Goal: Information Seeking & Learning: Learn about a topic

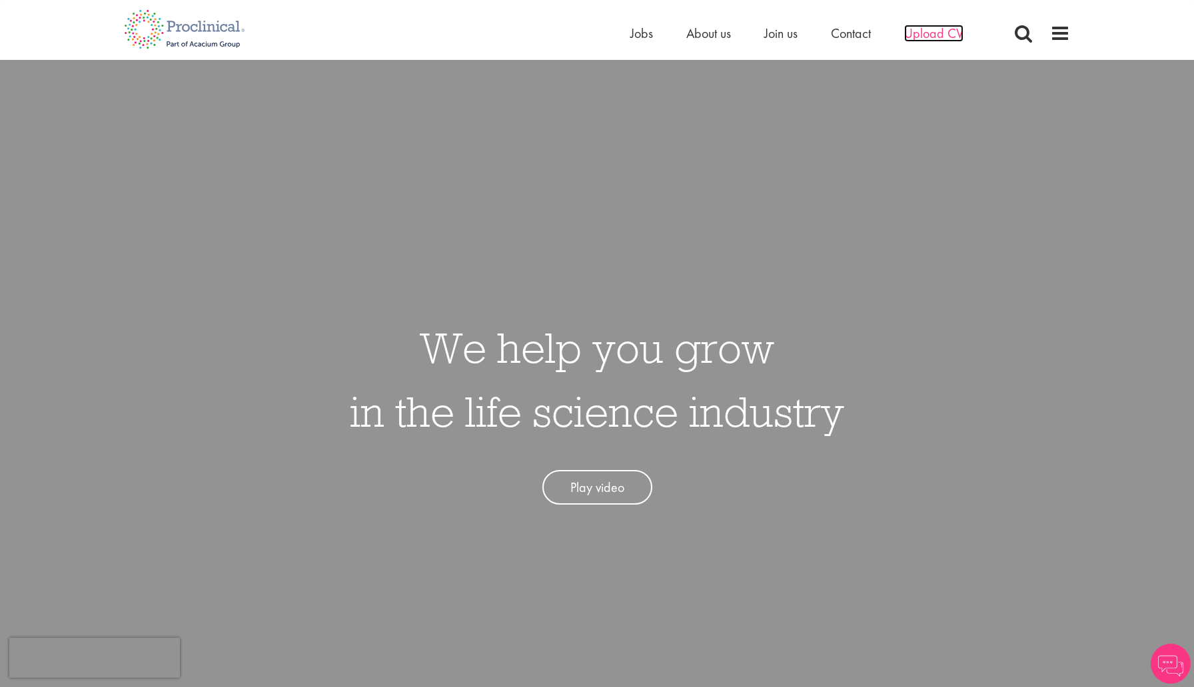
click at [929, 37] on span "Upload CV" at bounding box center [933, 33] width 59 height 17
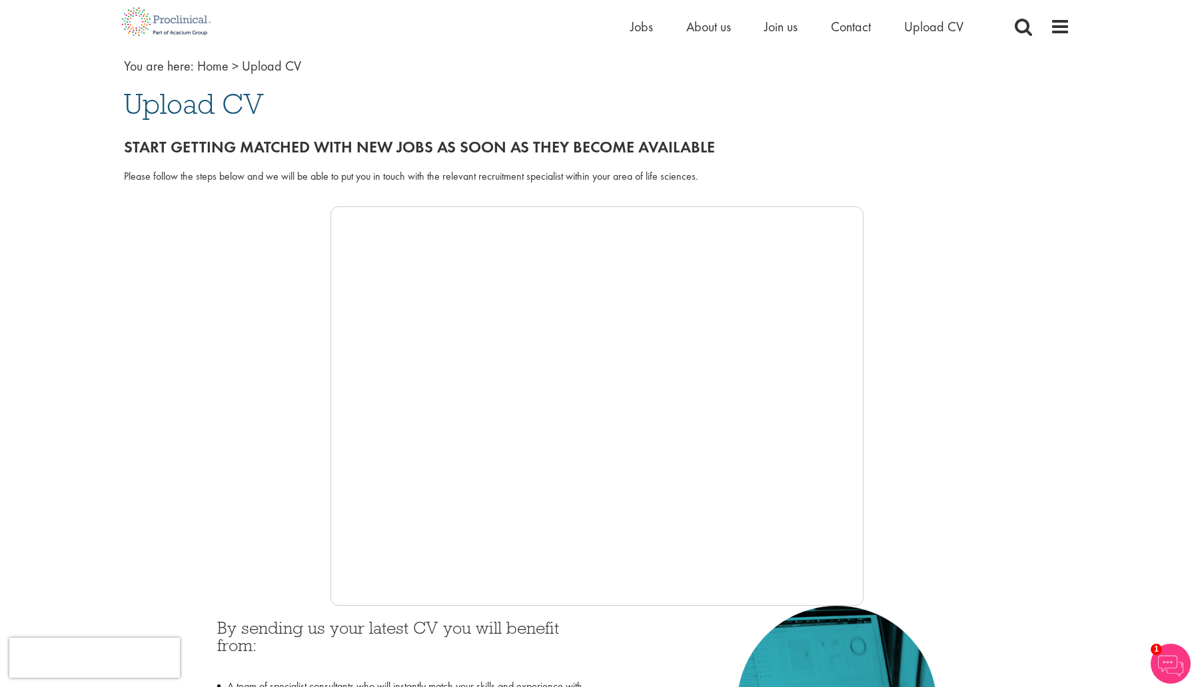
scroll to position [78, 0]
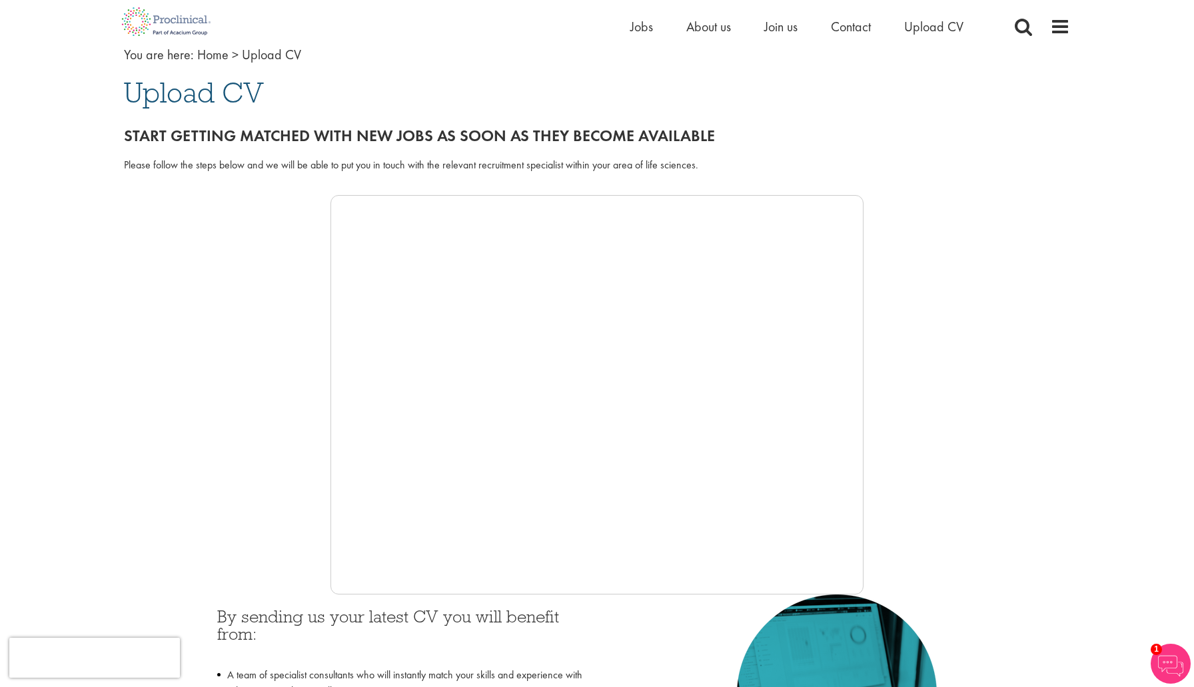
click at [136, 387] on div at bounding box center [597, 395] width 946 height 400
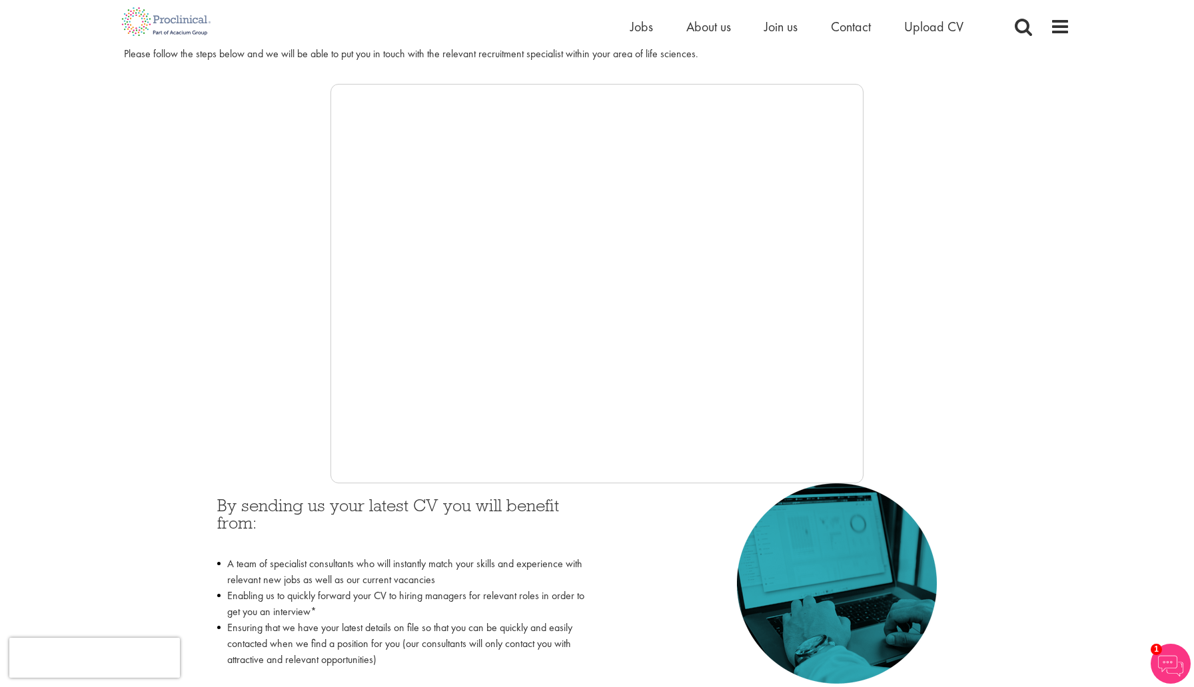
scroll to position [187, 0]
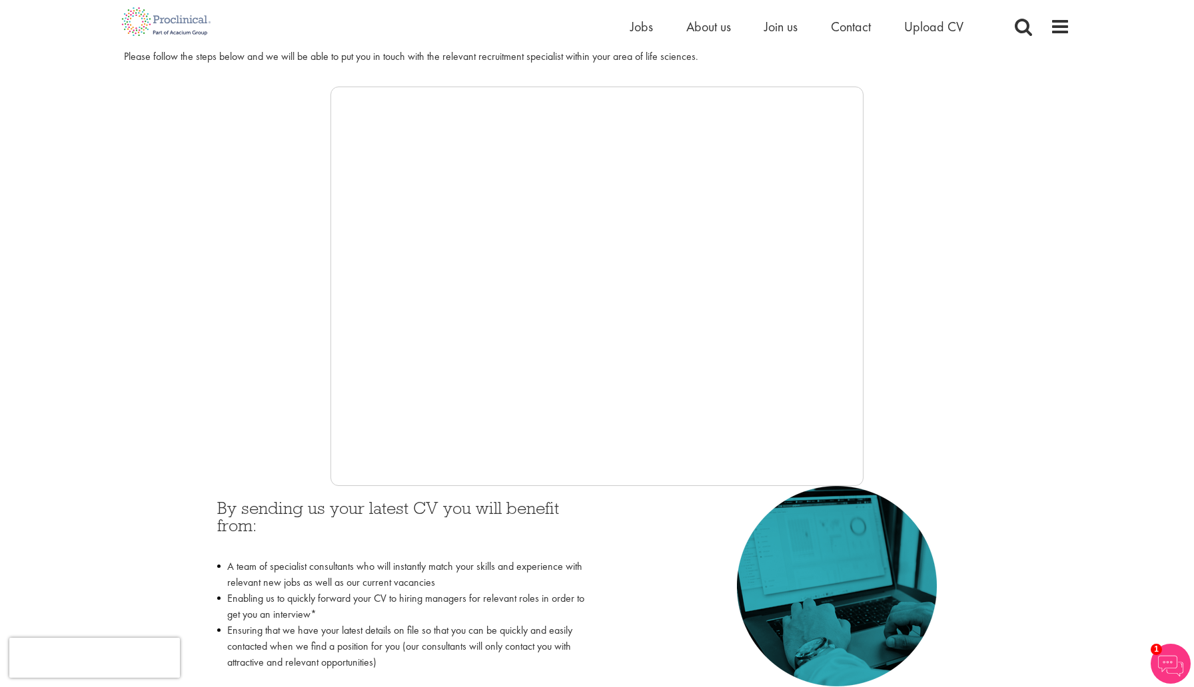
click at [1070, 28] on div "Home Jobs About us Join us Contact Upload CV" at bounding box center [597, 21] width 966 height 43
click at [1050, 29] on span at bounding box center [1060, 27] width 20 height 20
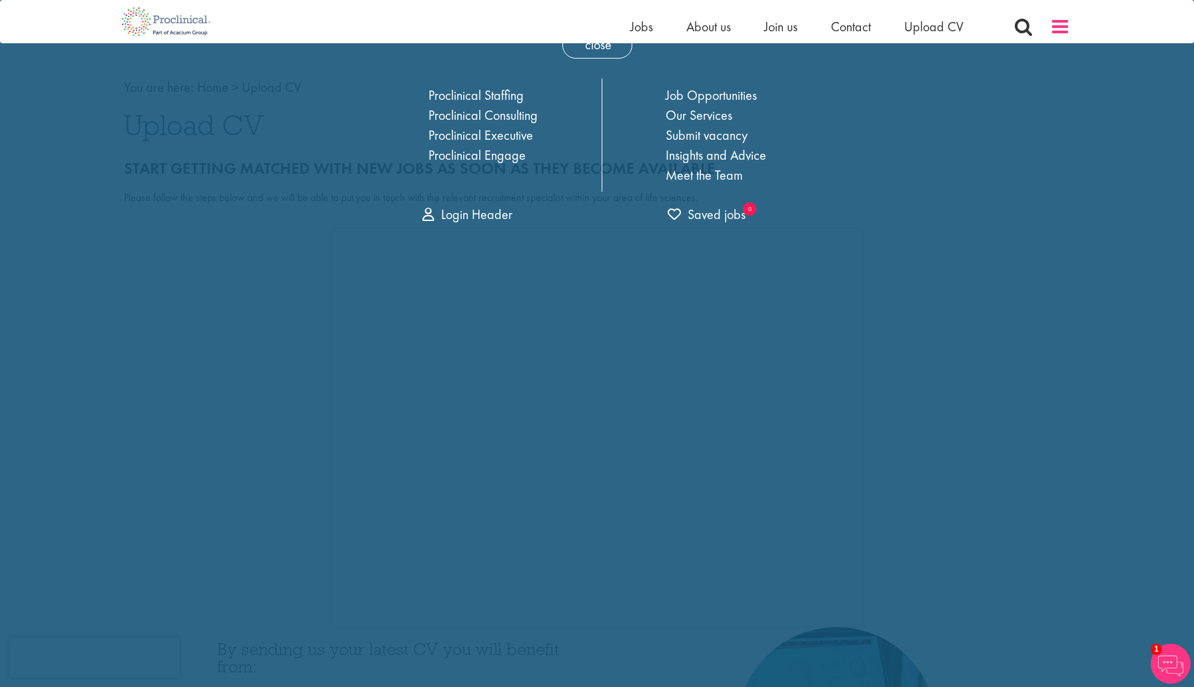
scroll to position [0, 0]
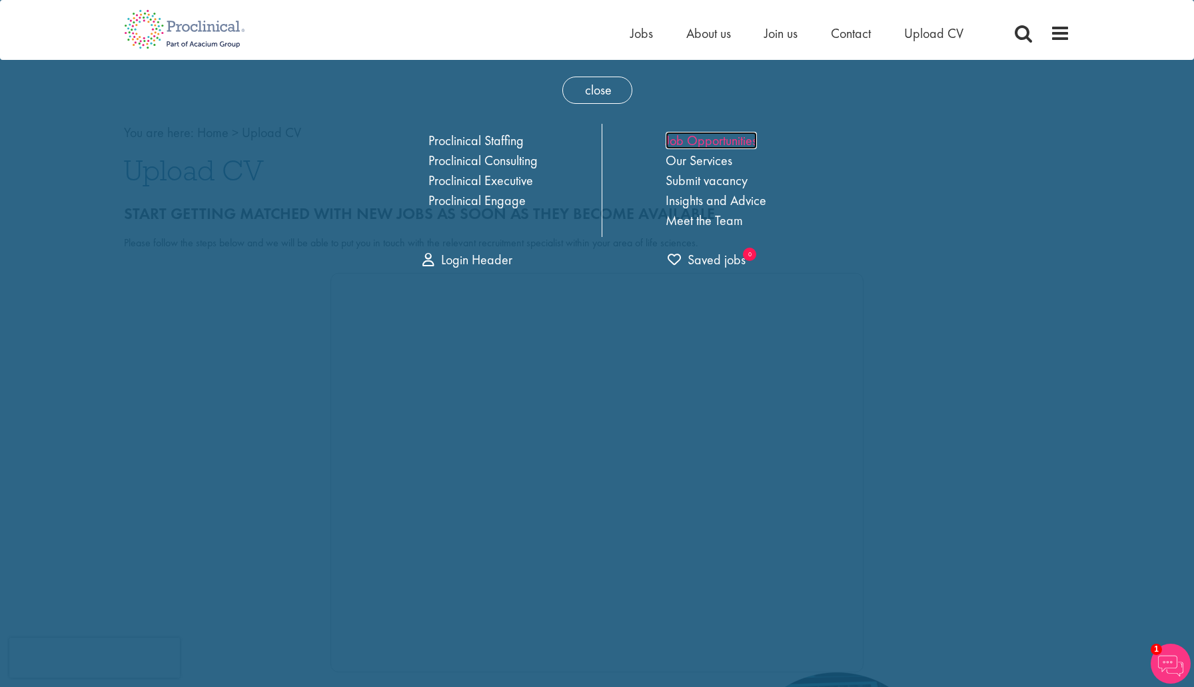
click at [744, 139] on link "Job Opportunities" at bounding box center [710, 140] width 91 height 17
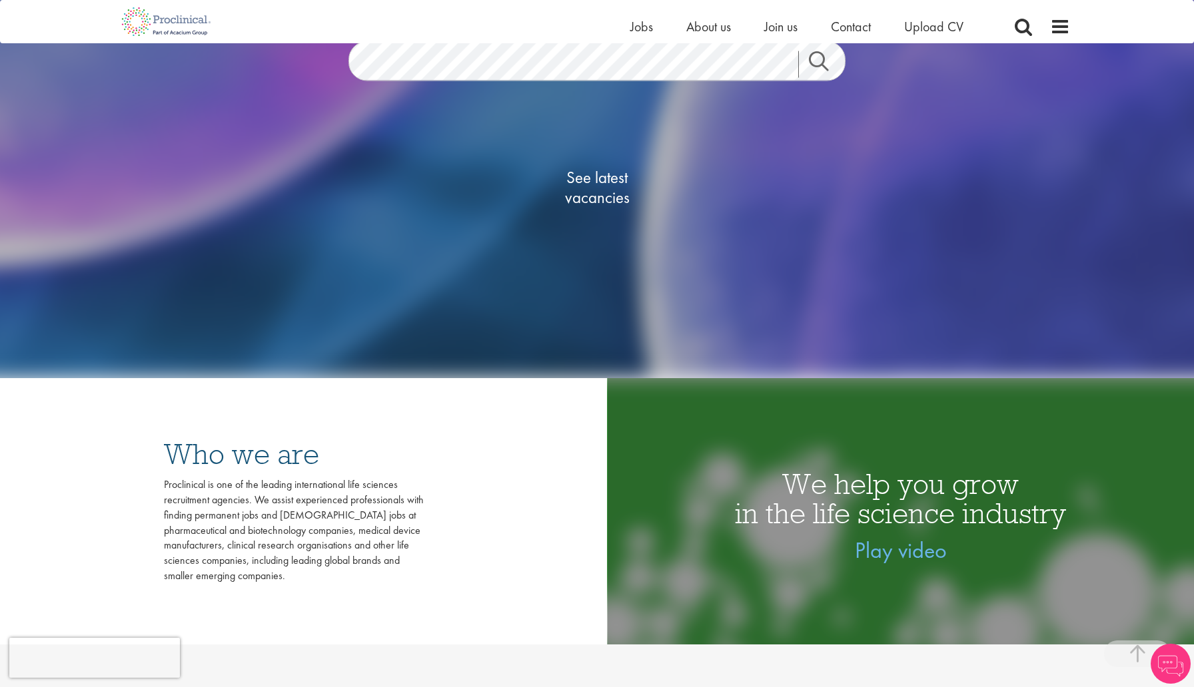
scroll to position [266, 0]
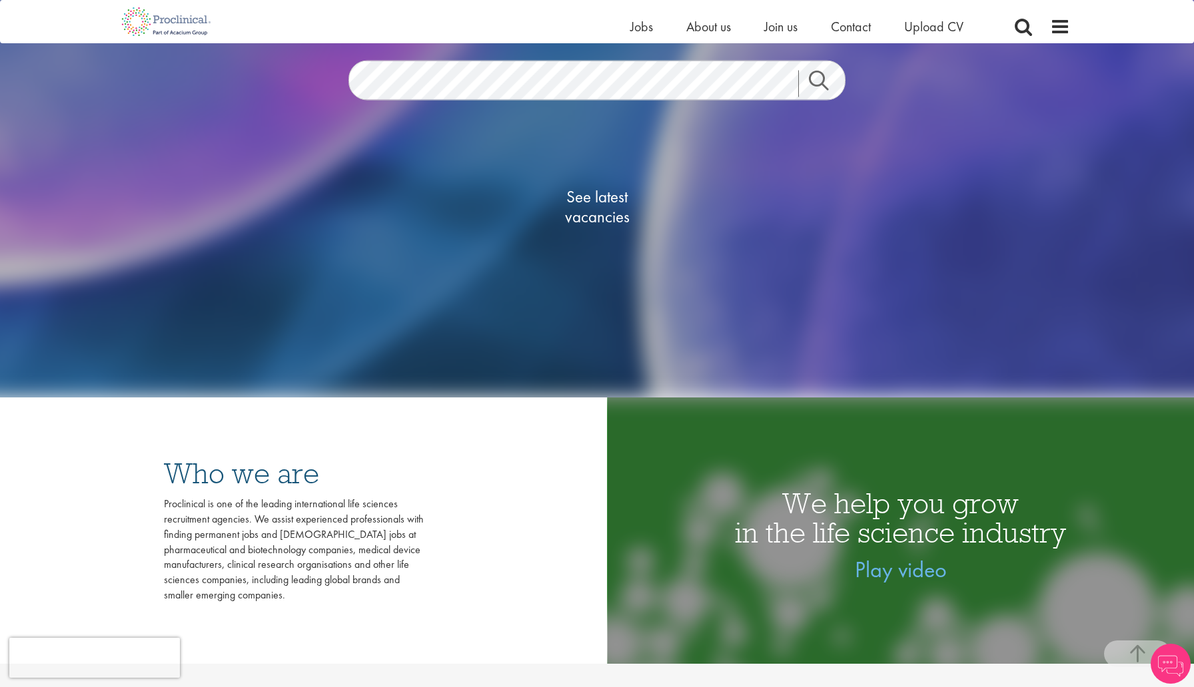
click at [823, 76] on link "Search" at bounding box center [826, 83] width 57 height 27
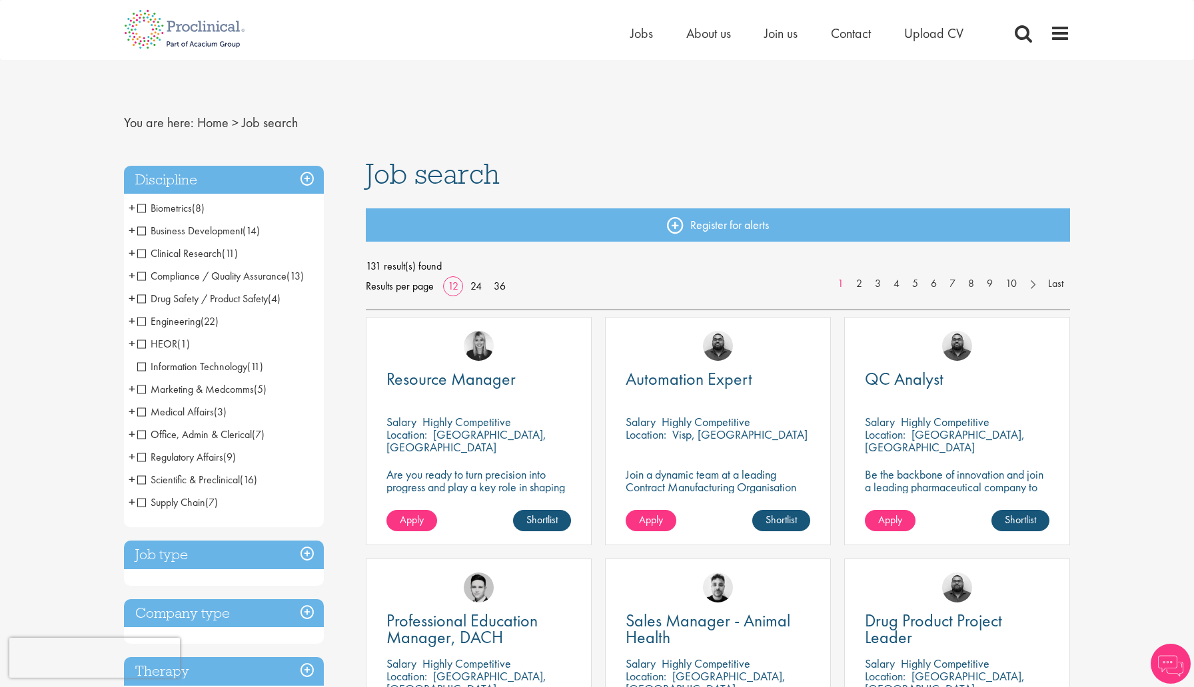
click at [305, 175] on h3 "Discipline" at bounding box center [224, 180] width 200 height 29
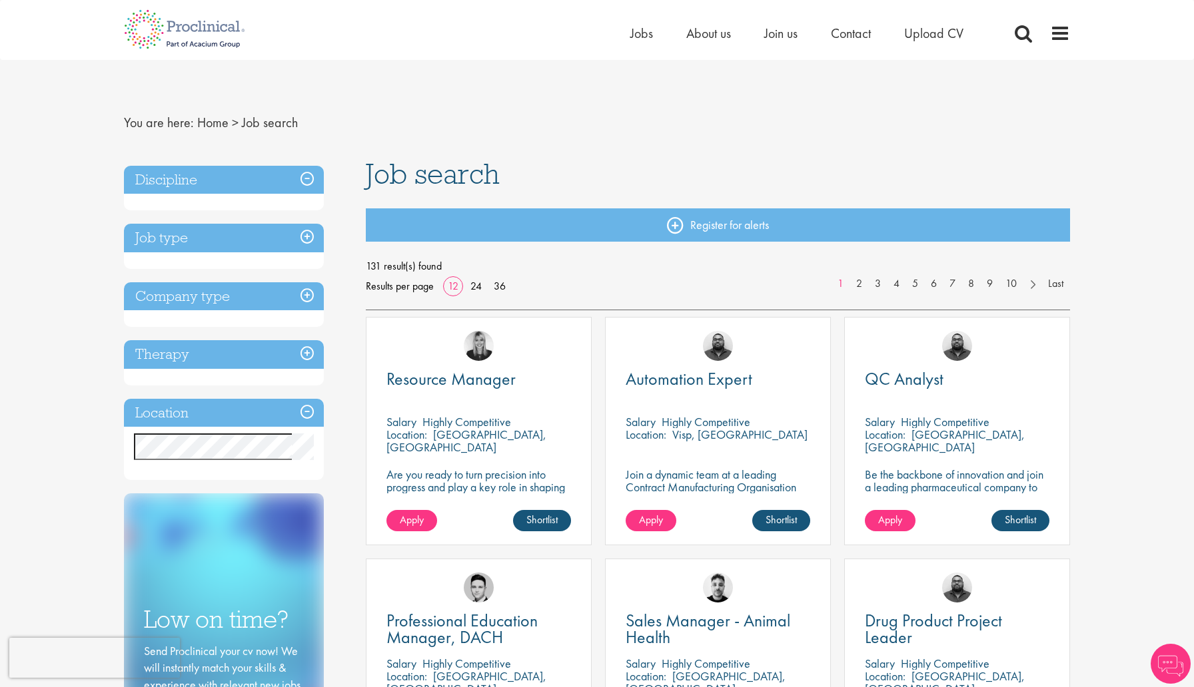
click at [305, 175] on h3 "Discipline" at bounding box center [224, 180] width 200 height 29
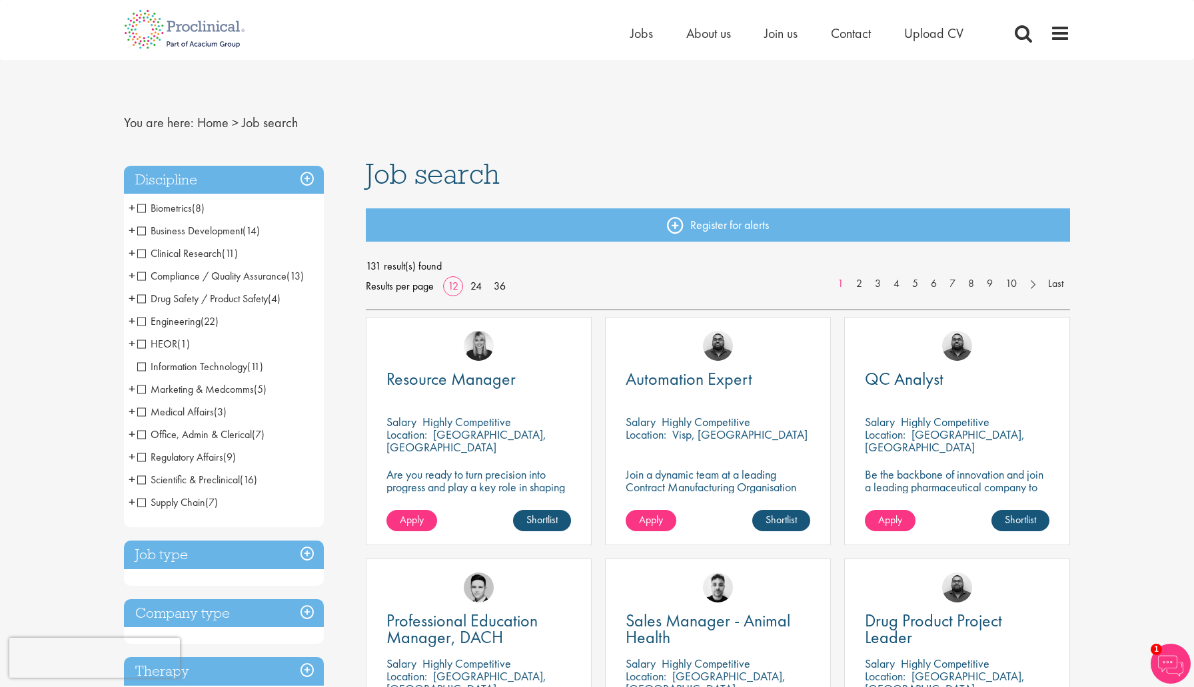
click at [146, 253] on span "Clinical Research" at bounding box center [179, 253] width 85 height 14
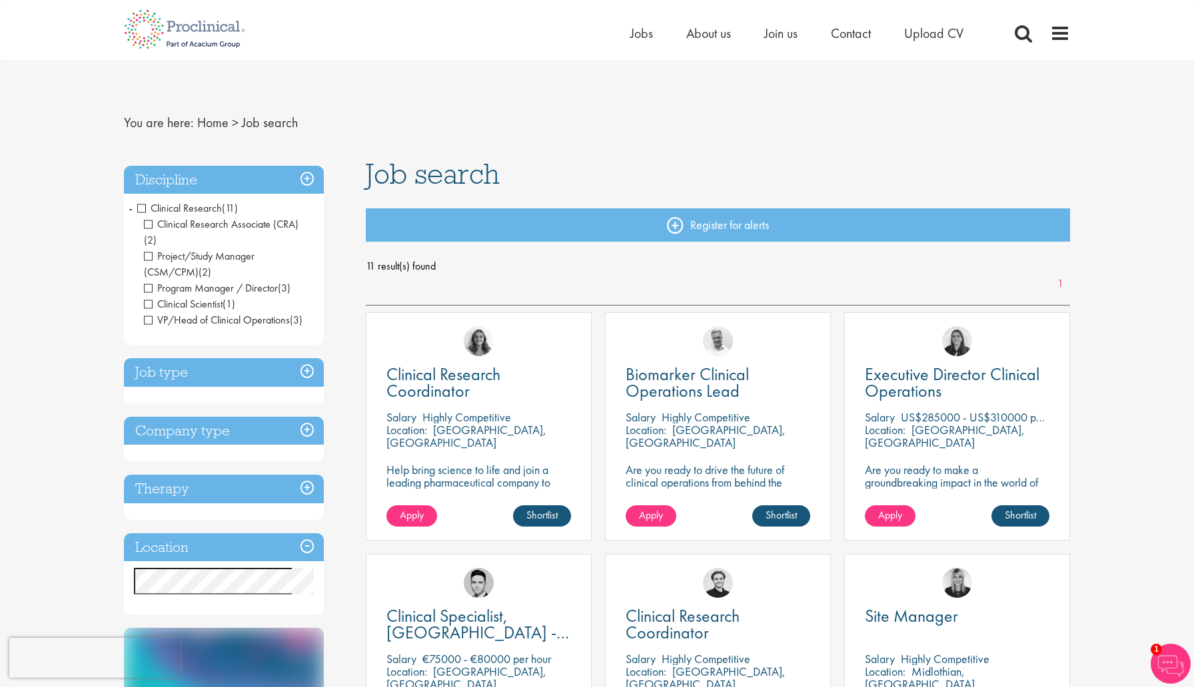
click at [142, 206] on span "Clinical Research" at bounding box center [179, 208] width 85 height 14
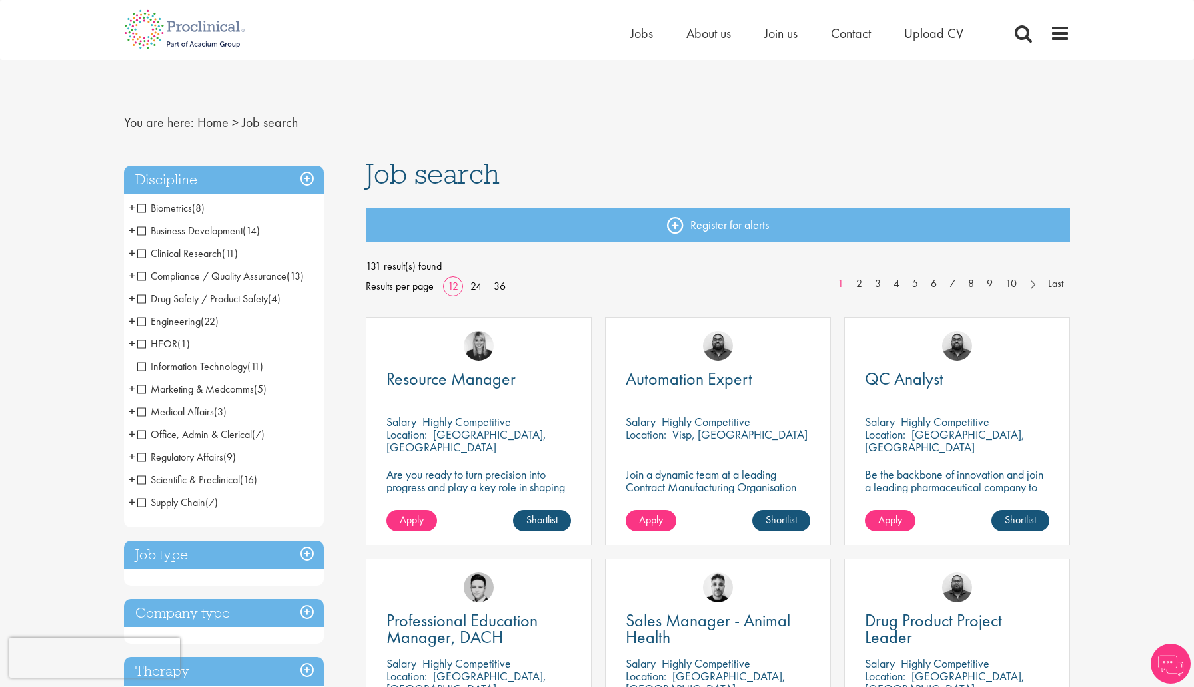
click at [143, 274] on span "Compliance / Quality Assurance" at bounding box center [211, 276] width 149 height 14
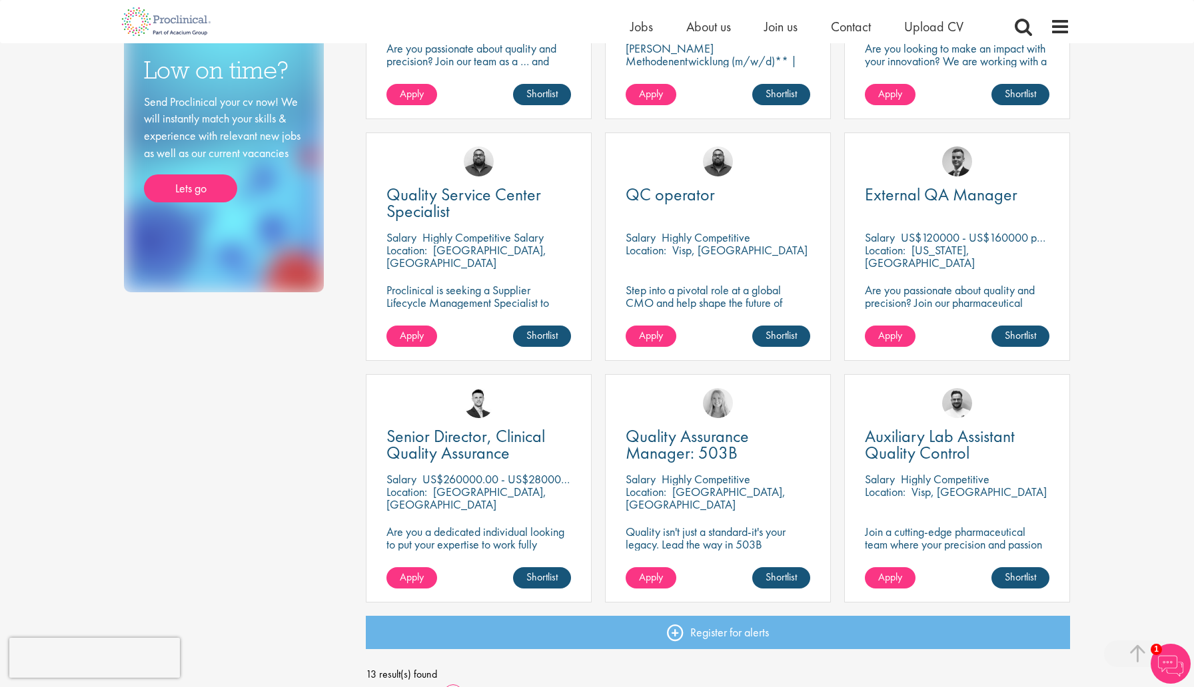
scroll to position [667, 0]
